Goal: Transaction & Acquisition: Download file/media

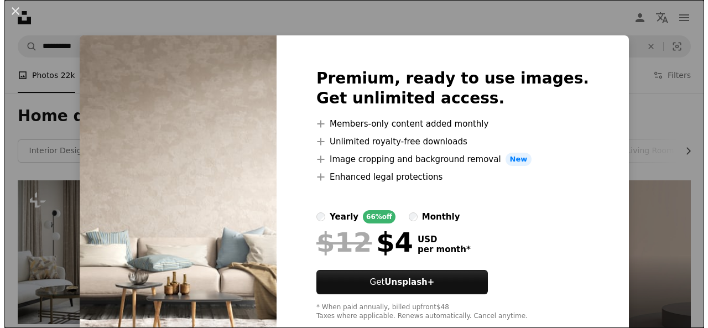
scroll to position [2556, 0]
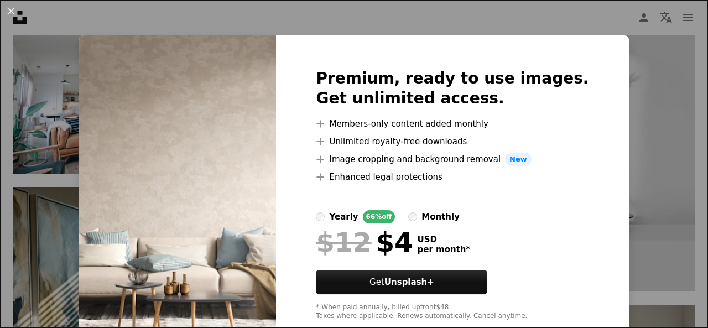
click at [276, 130] on img at bounding box center [177, 194] width 197 height 319
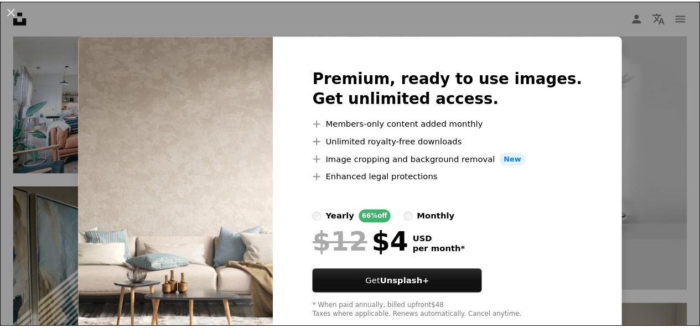
scroll to position [27, 0]
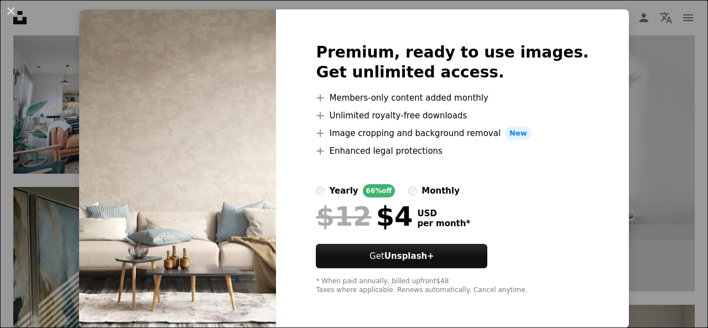
click at [276, 114] on img at bounding box center [177, 168] width 197 height 319
click at [249, 114] on img at bounding box center [177, 168] width 197 height 319
click at [13, 13] on button "An X shape" at bounding box center [10, 10] width 13 height 13
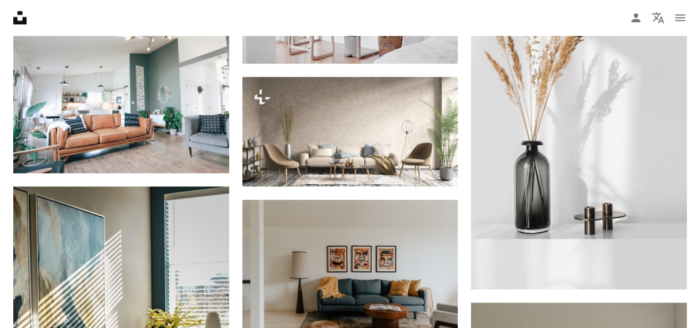
scroll to position [2526, 0]
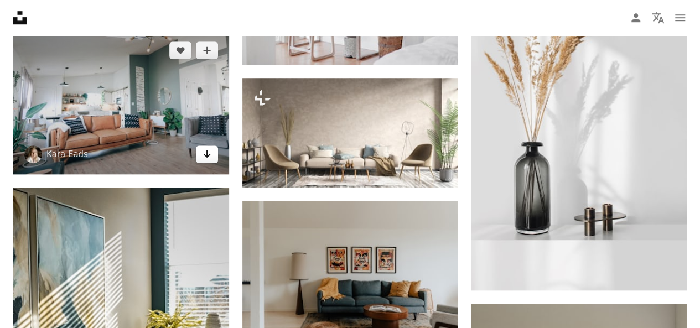
click at [205, 152] on icon "Arrow pointing down" at bounding box center [206, 153] width 9 height 13
